Goal: Find specific page/section: Find specific page/section

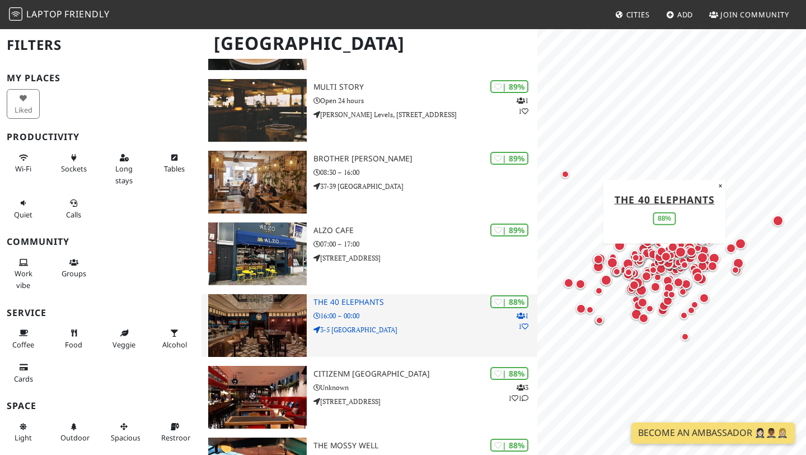
scroll to position [877, 0]
click at [344, 305] on h3 "The 40 Elephants" at bounding box center [425, 302] width 224 height 10
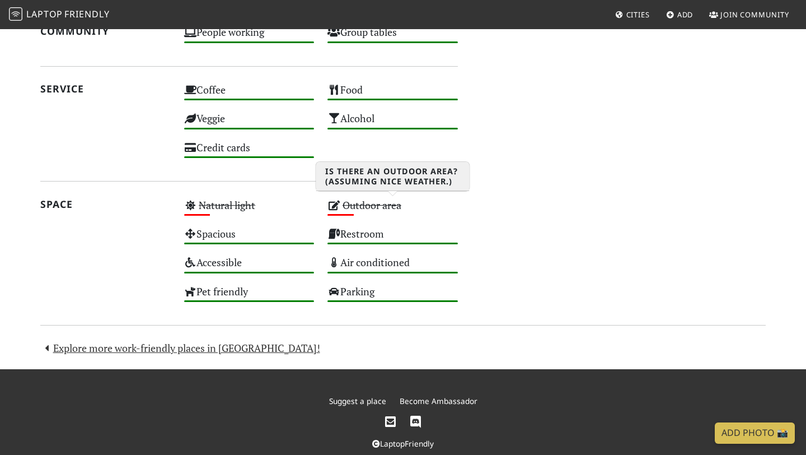
scroll to position [583, 0]
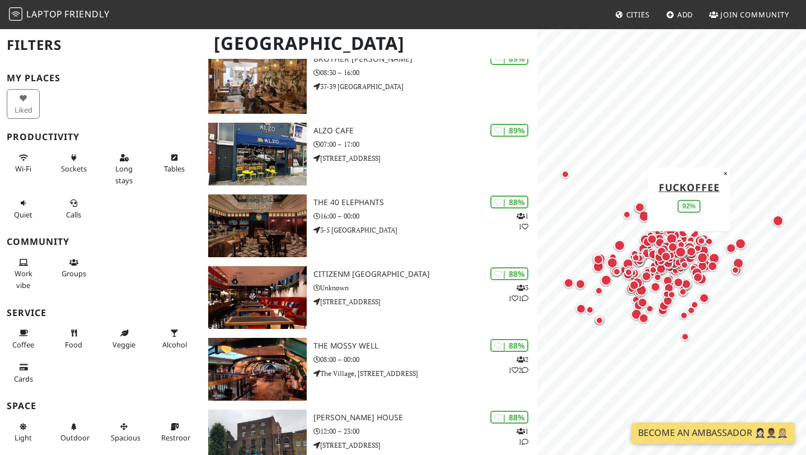
scroll to position [976, 0]
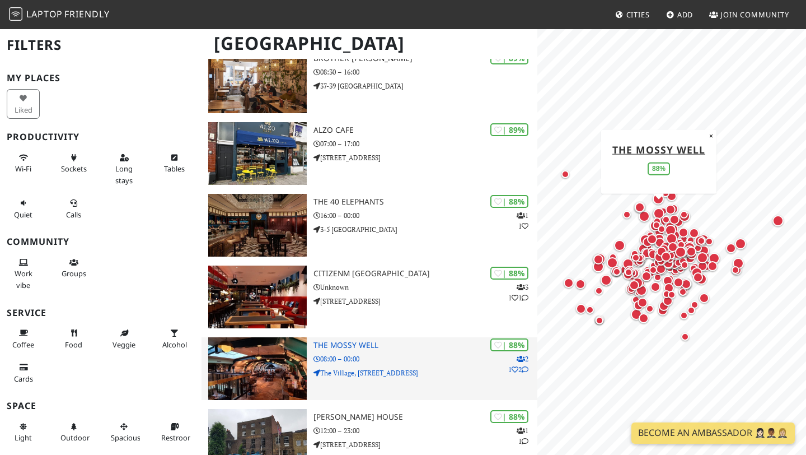
click at [330, 344] on h3 "The Mossy Well" at bounding box center [425, 345] width 224 height 10
